Goal: Communication & Community: Answer question/provide support

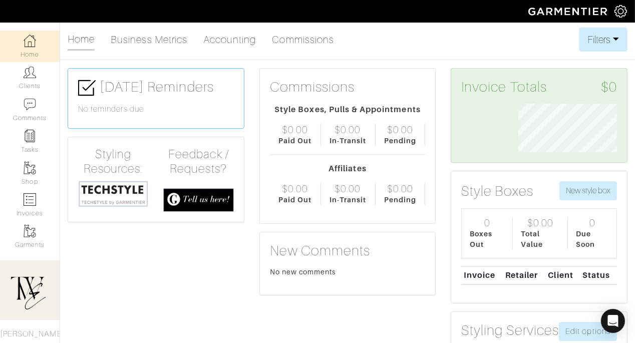
scroll to position [49, 114]
click at [33, 83] on link "Clients" at bounding box center [30, 78] width 60 height 32
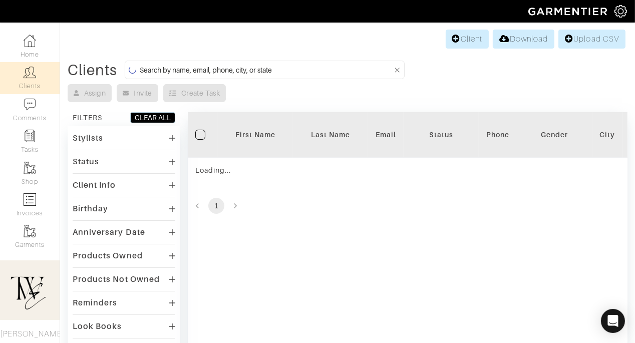
click at [232, 132] on div "First Name" at bounding box center [255, 135] width 60 height 10
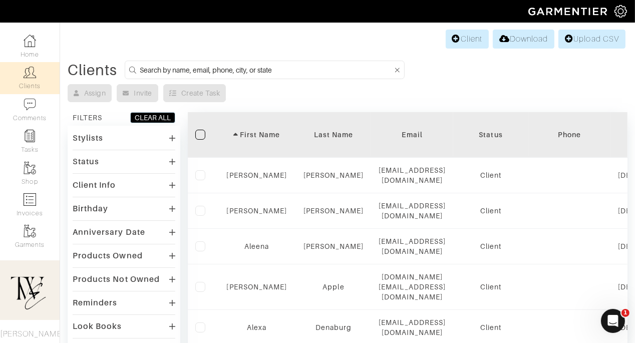
click at [257, 146] on th "First Name" at bounding box center [257, 135] width 78 height 46
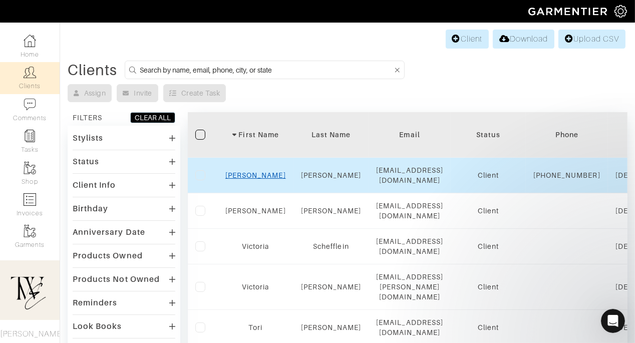
click at [261, 179] on link "Yelena" at bounding box center [255, 175] width 61 height 8
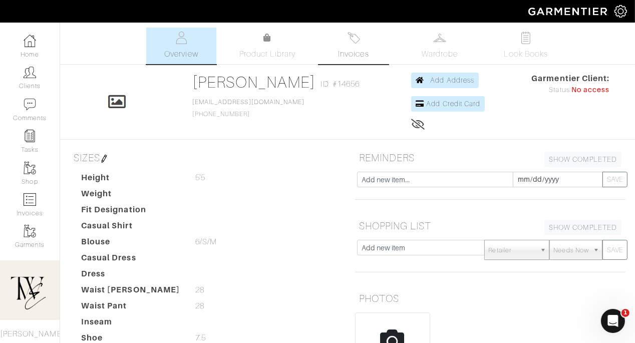
click at [350, 47] on link "Invoices" at bounding box center [353, 46] width 70 height 37
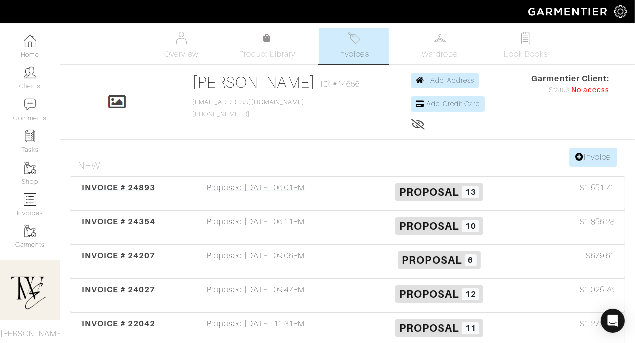
click at [108, 177] on div "INVOICE # 24893 Proposed [DATE] 06:01PM Proposal 13 $1,551.71" at bounding box center [347, 193] width 554 height 33
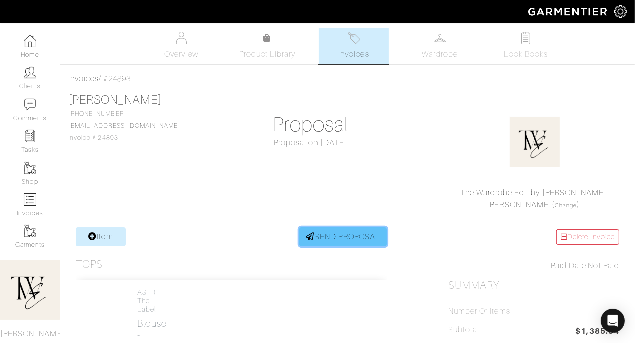
click at [329, 228] on link "SEND PROPOSAL" at bounding box center [342, 236] width 87 height 19
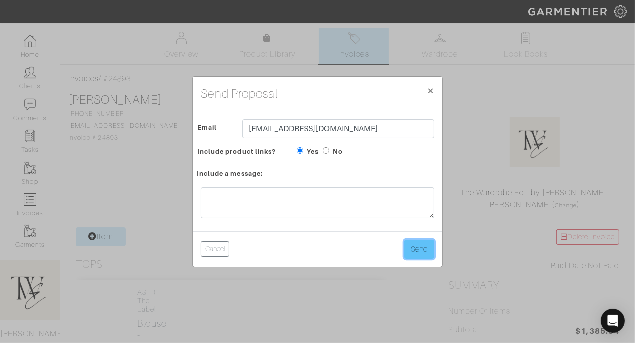
click at [408, 250] on button "Send" at bounding box center [419, 249] width 30 height 19
